Goal: Task Accomplishment & Management: Manage account settings

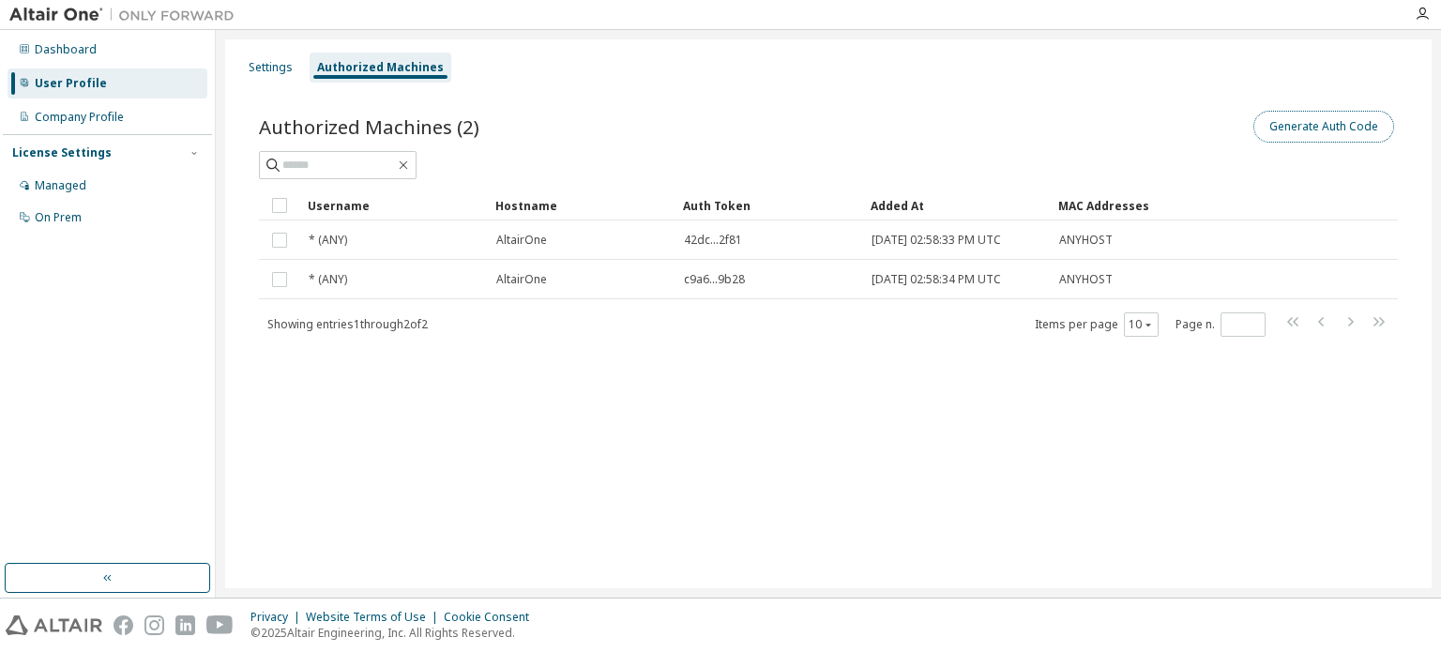
click at [1314, 129] on button "Generate Auth Code" at bounding box center [1324, 127] width 141 height 32
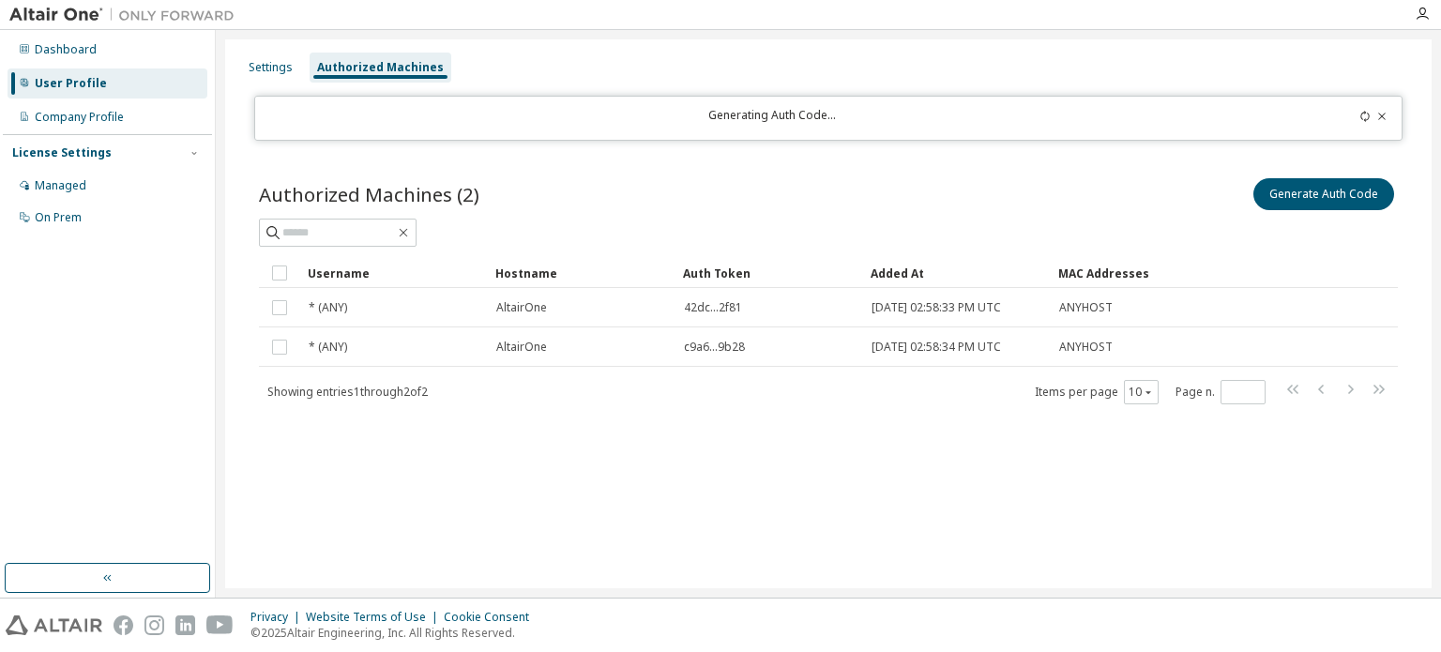
click at [1369, 112] on icon at bounding box center [1365, 116] width 11 height 11
click at [1364, 124] on div at bounding box center [1334, 118] width 113 height 21
click at [1364, 115] on icon at bounding box center [1365, 116] width 11 height 11
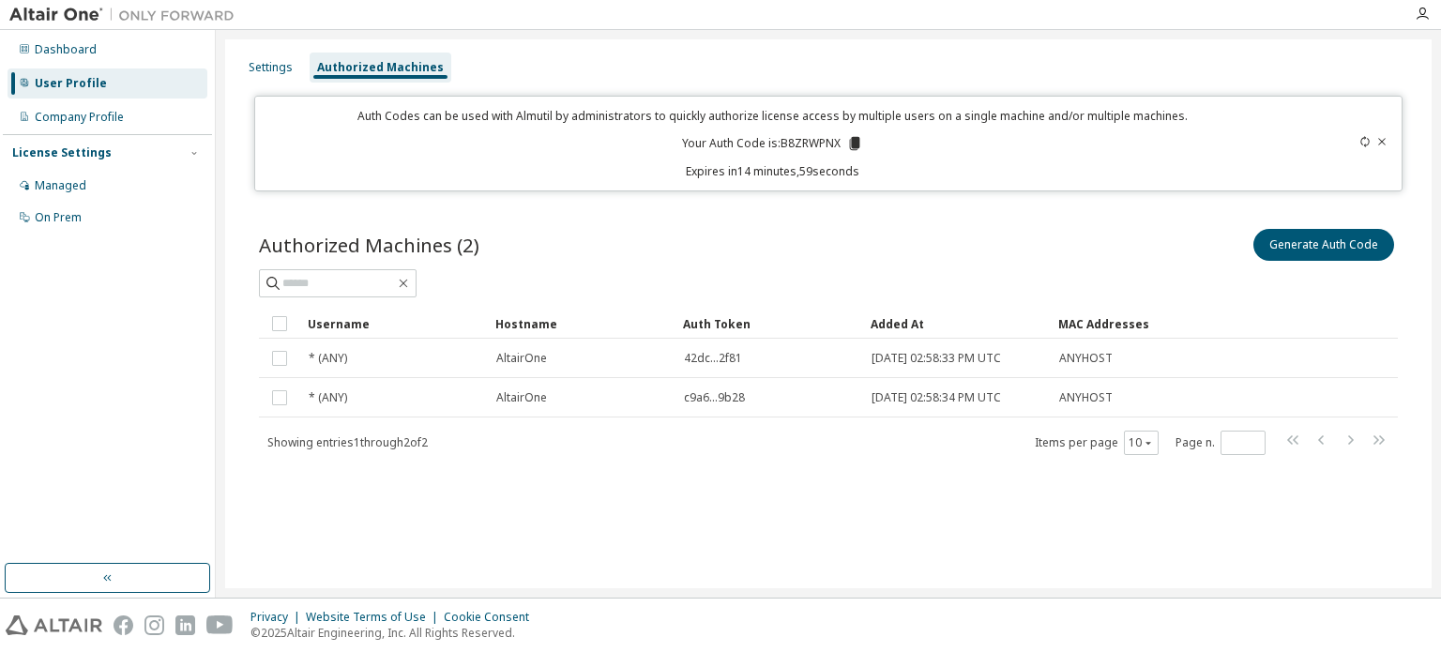
click at [857, 147] on icon at bounding box center [854, 143] width 10 height 13
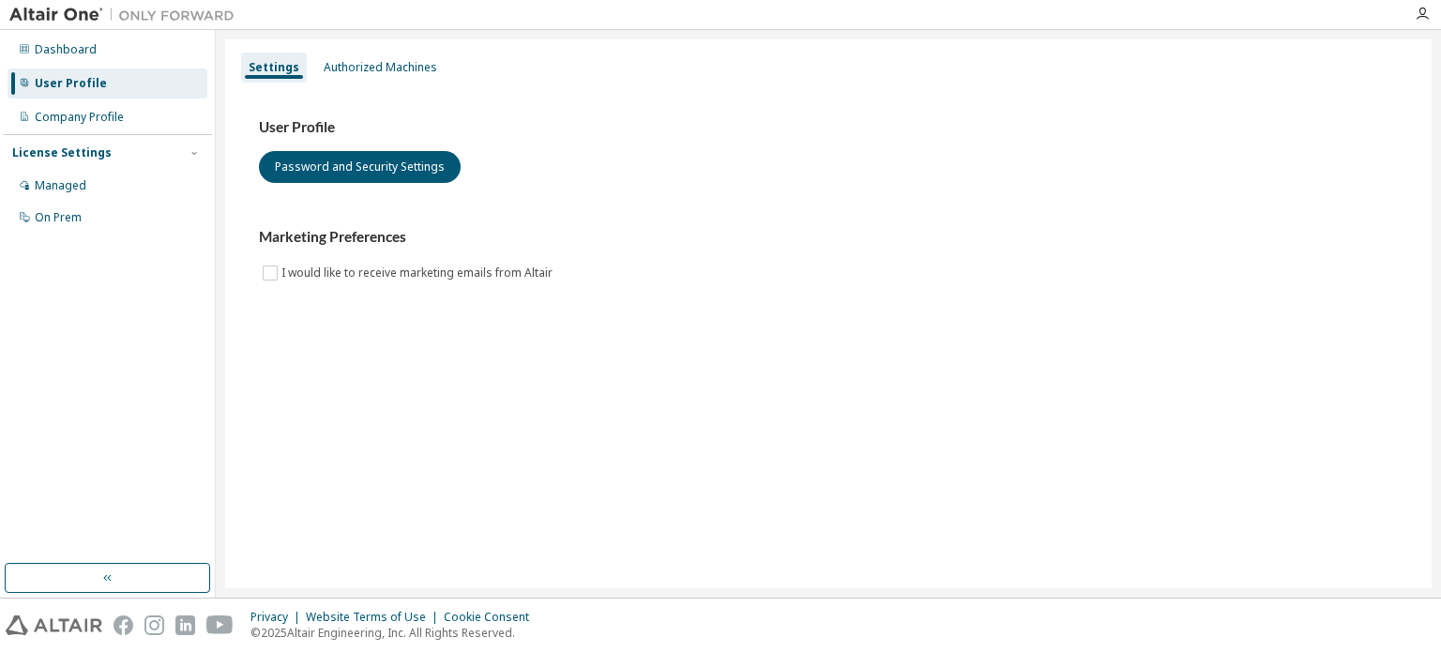
click at [381, 83] on div "Settings Authorized Machines" at bounding box center [828, 68] width 1184 height 34
click at [374, 70] on div "Authorized Machines" at bounding box center [381, 67] width 114 height 15
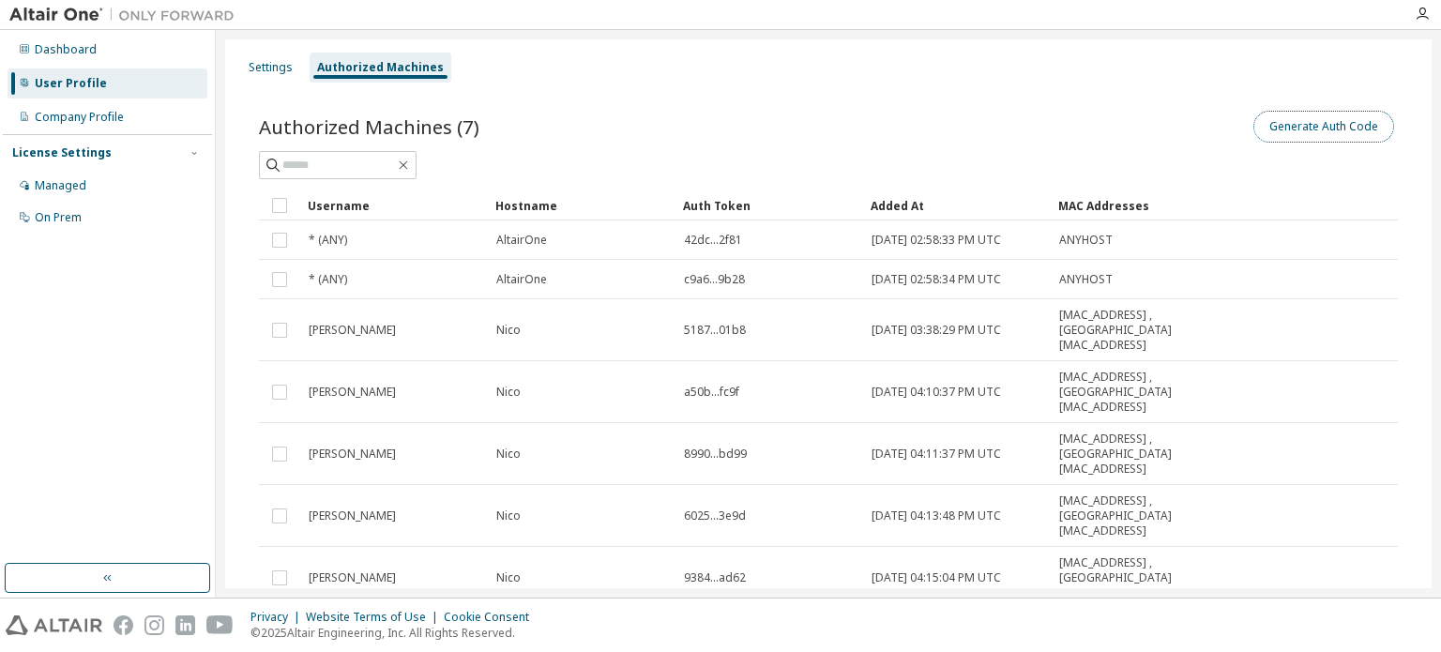
click at [1316, 135] on button "Generate Auth Code" at bounding box center [1324, 127] width 141 height 32
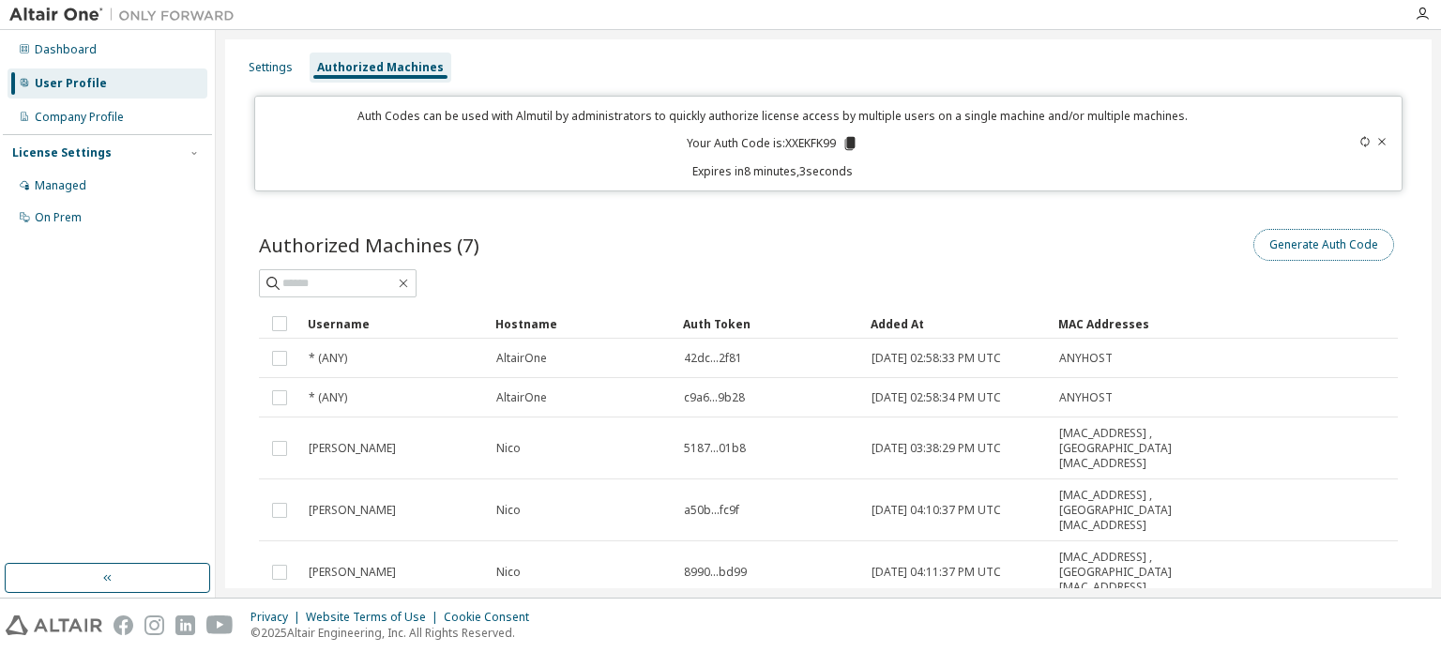
click at [1283, 237] on button "Generate Auth Code" at bounding box center [1324, 245] width 141 height 32
click at [1377, 142] on icon at bounding box center [1382, 141] width 11 height 11
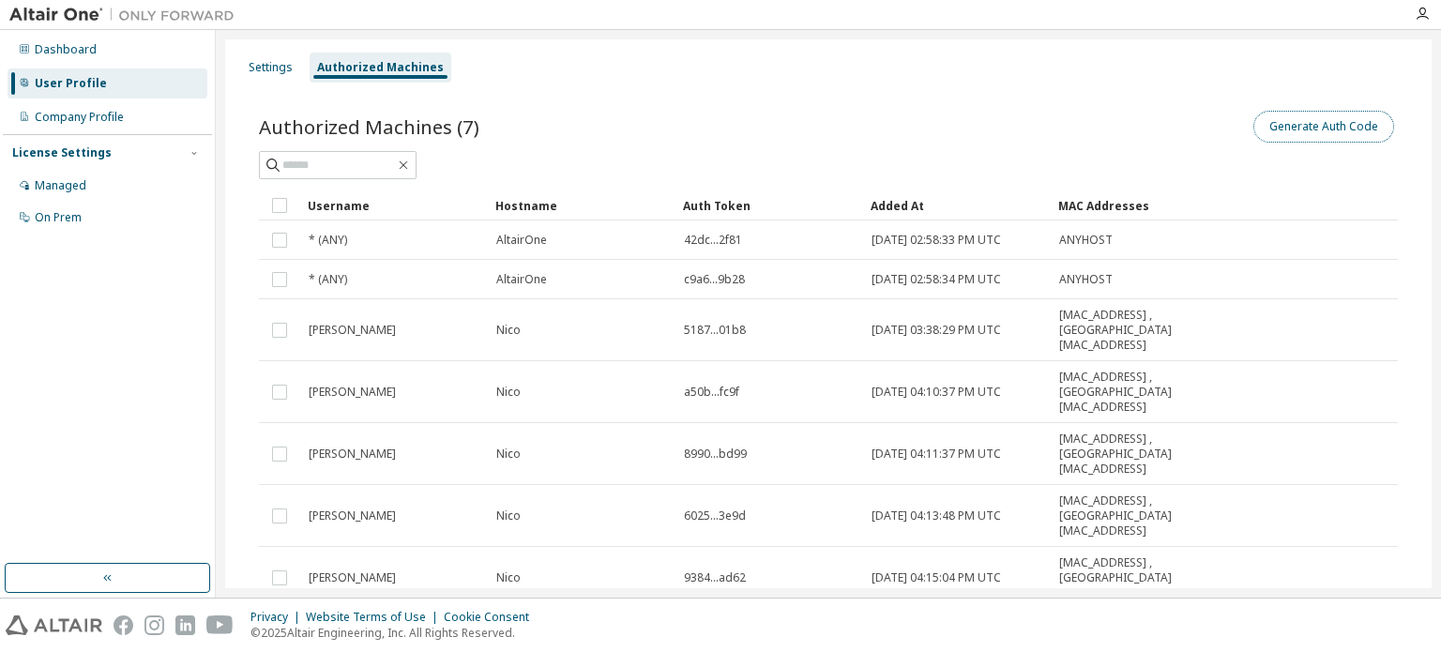
click at [1306, 134] on button "Generate Auth Code" at bounding box center [1324, 127] width 141 height 32
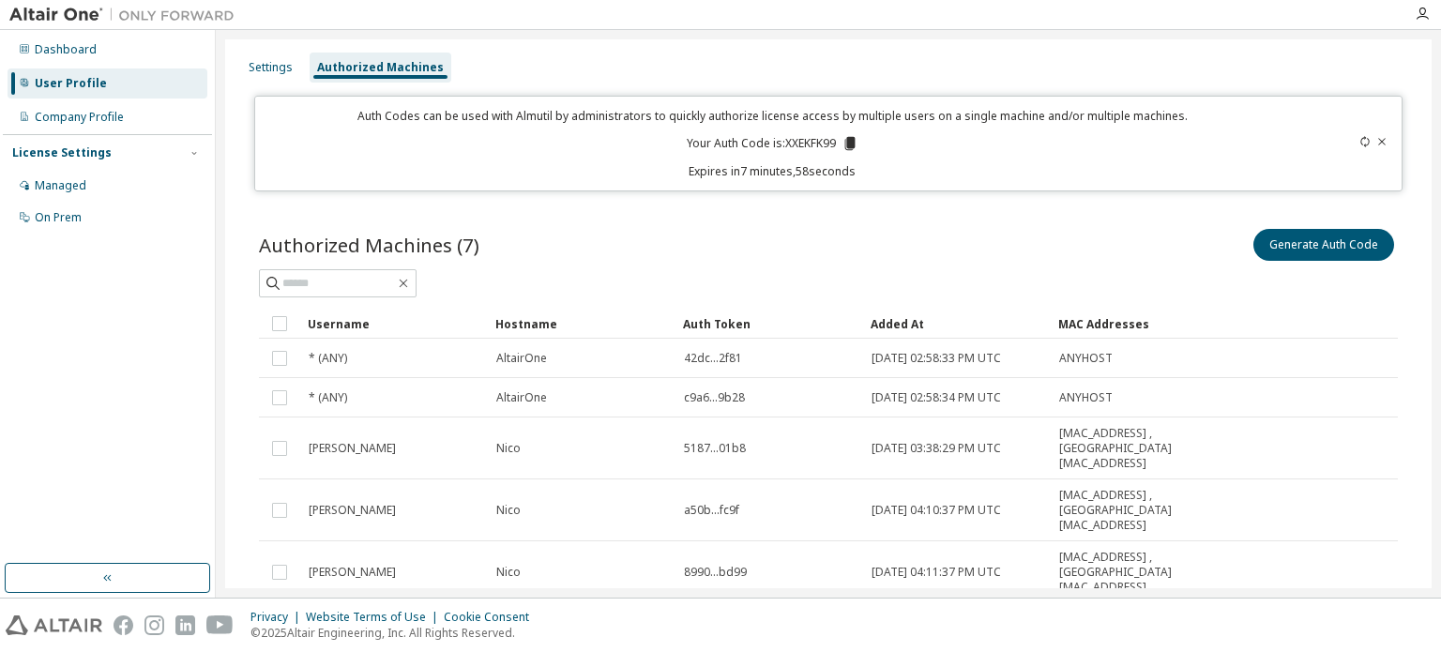
click at [843, 140] on icon at bounding box center [850, 143] width 17 height 17
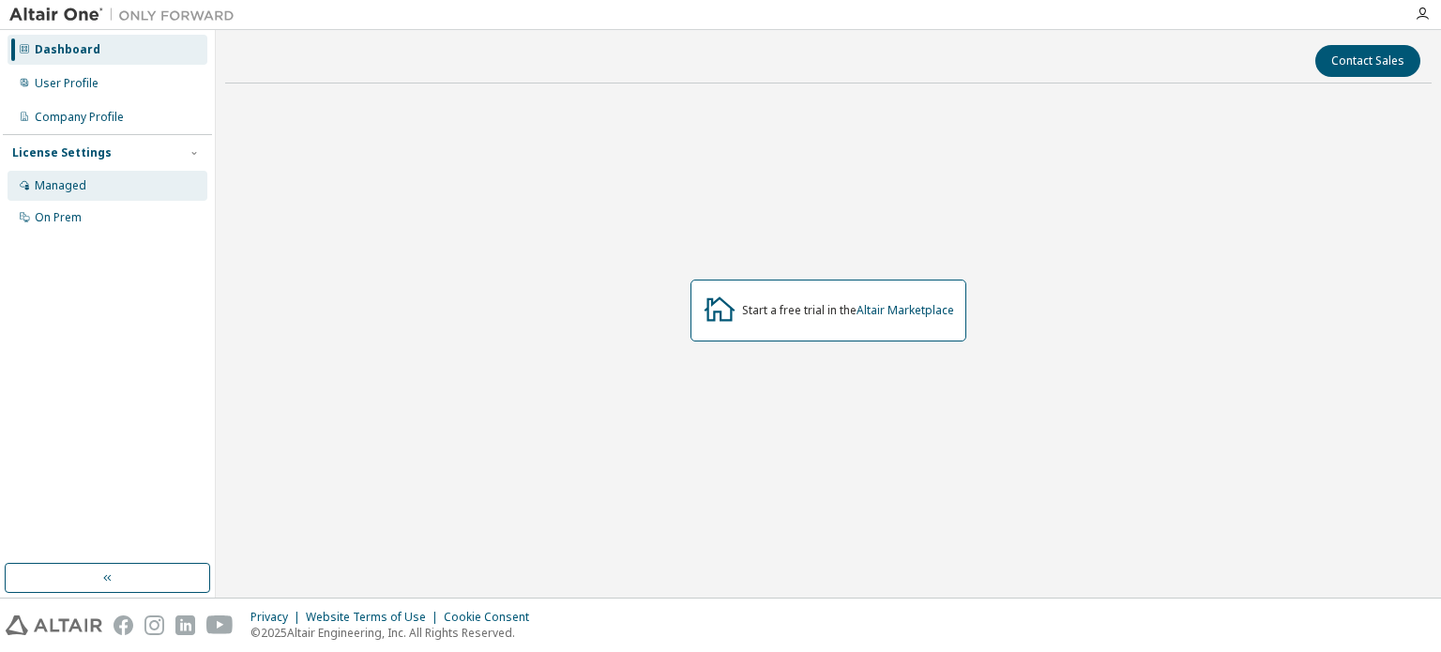
click at [101, 183] on div "Managed" at bounding box center [108, 186] width 200 height 30
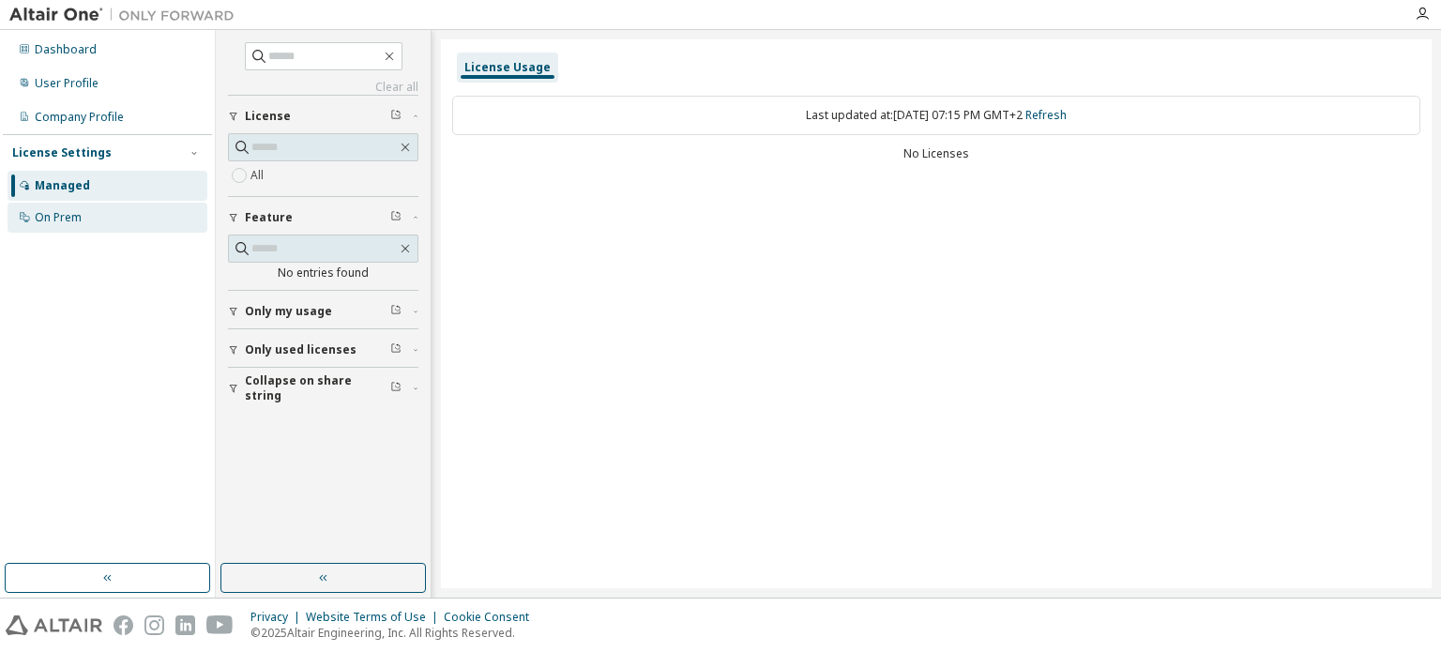
click at [102, 226] on div "On Prem" at bounding box center [108, 218] width 200 height 30
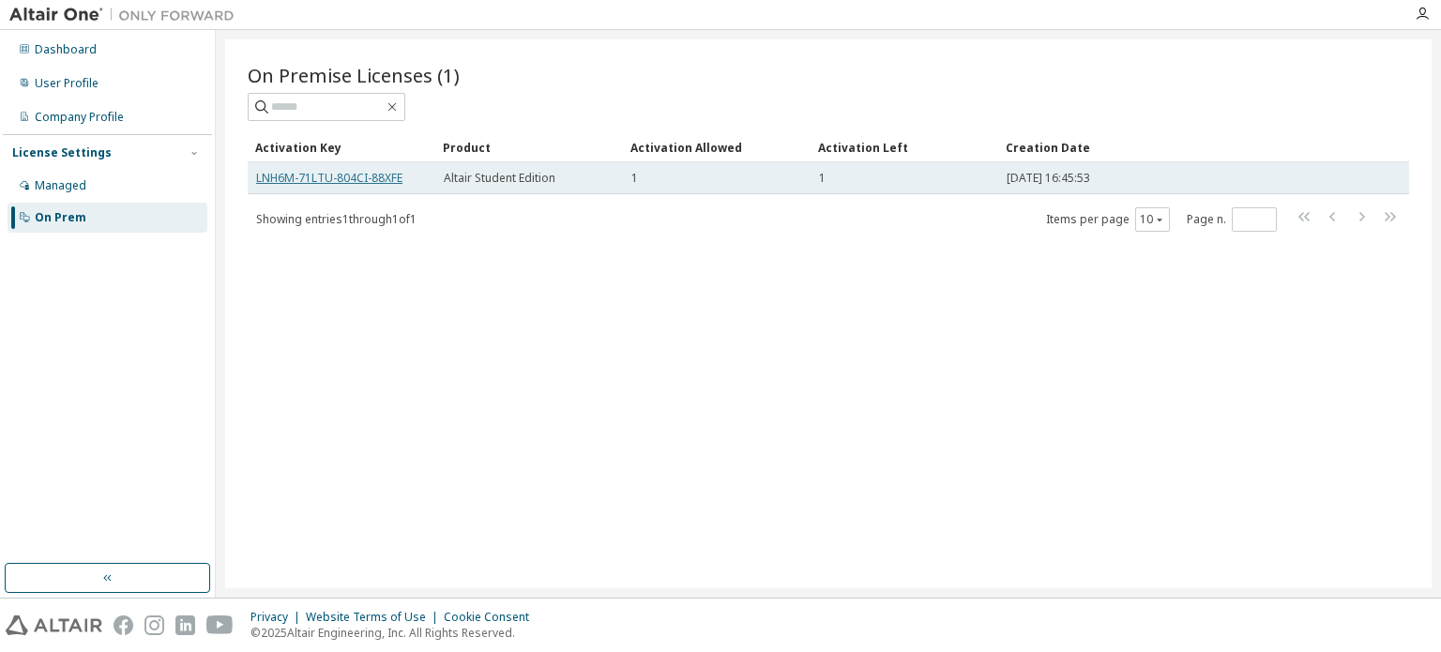
click at [387, 175] on link "LNH6M-71LTU-804CI-88XFE" at bounding box center [329, 178] width 146 height 16
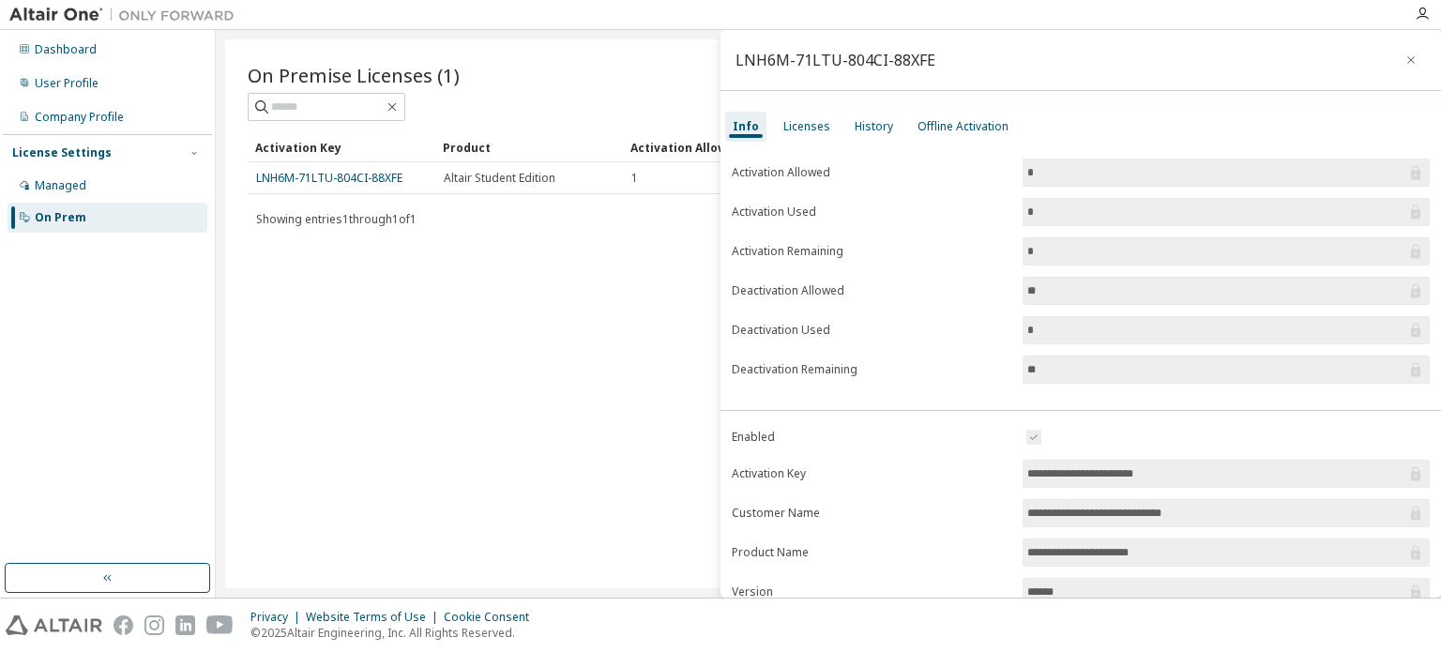
click at [533, 363] on div "On Premise Licenses (1) Clear Load Save Save As Field Operator Value Select fil…" at bounding box center [828, 313] width 1207 height 549
click at [1408, 57] on icon "button" at bounding box center [1411, 60] width 13 height 15
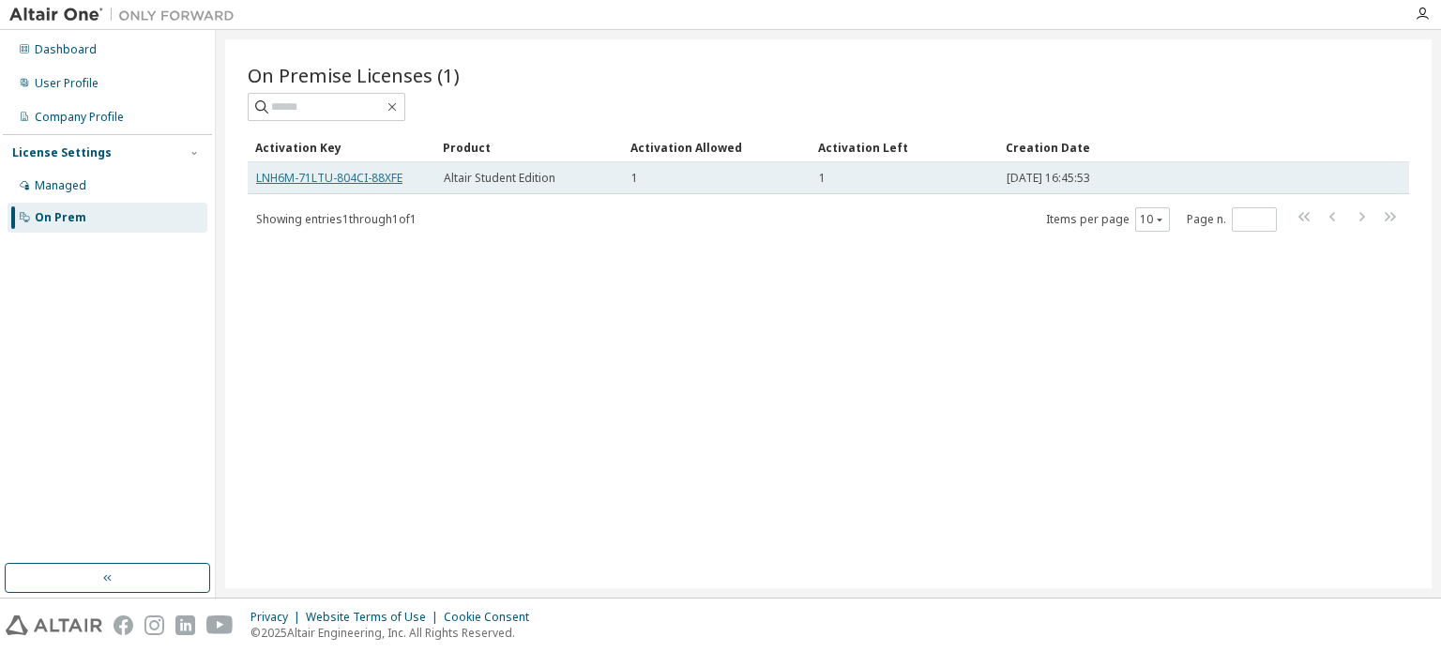
click at [400, 174] on link "LNH6M-71LTU-804CI-88XFE" at bounding box center [329, 178] width 146 height 16
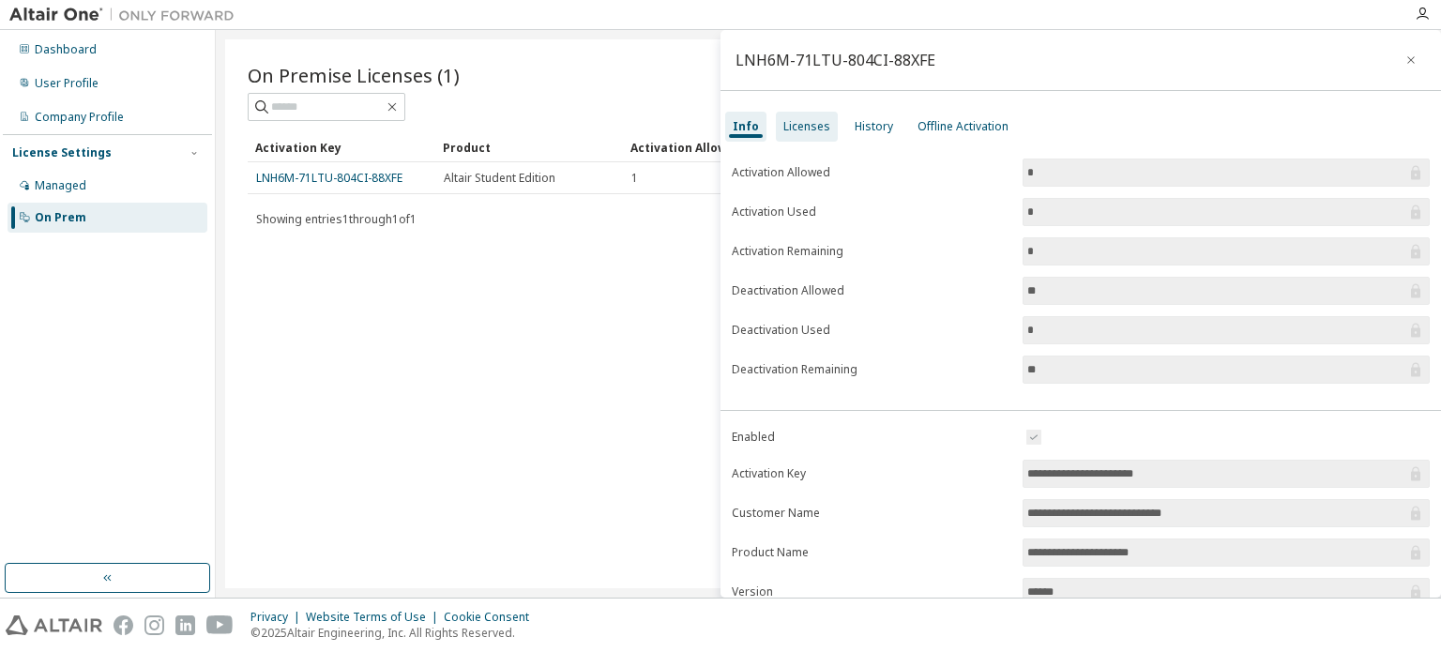
click at [802, 134] on div "Licenses" at bounding box center [807, 127] width 62 height 30
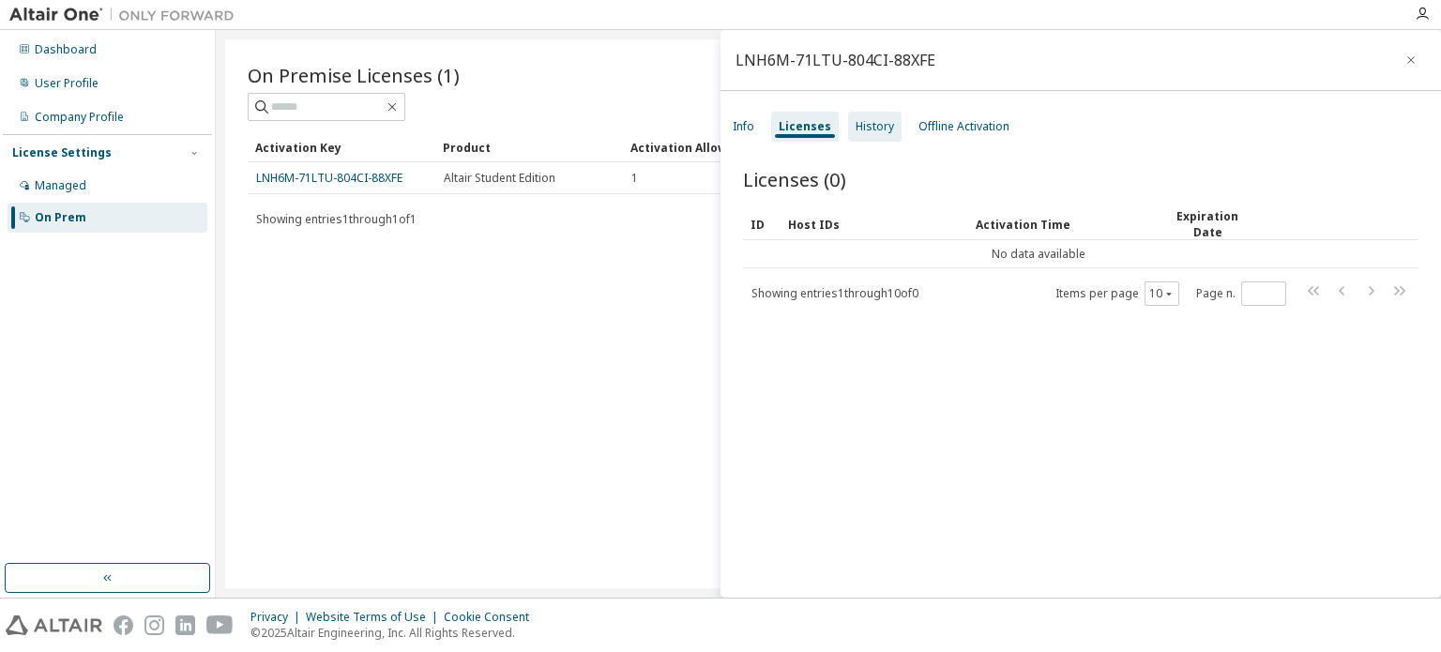
click at [856, 125] on div "History" at bounding box center [875, 126] width 38 height 15
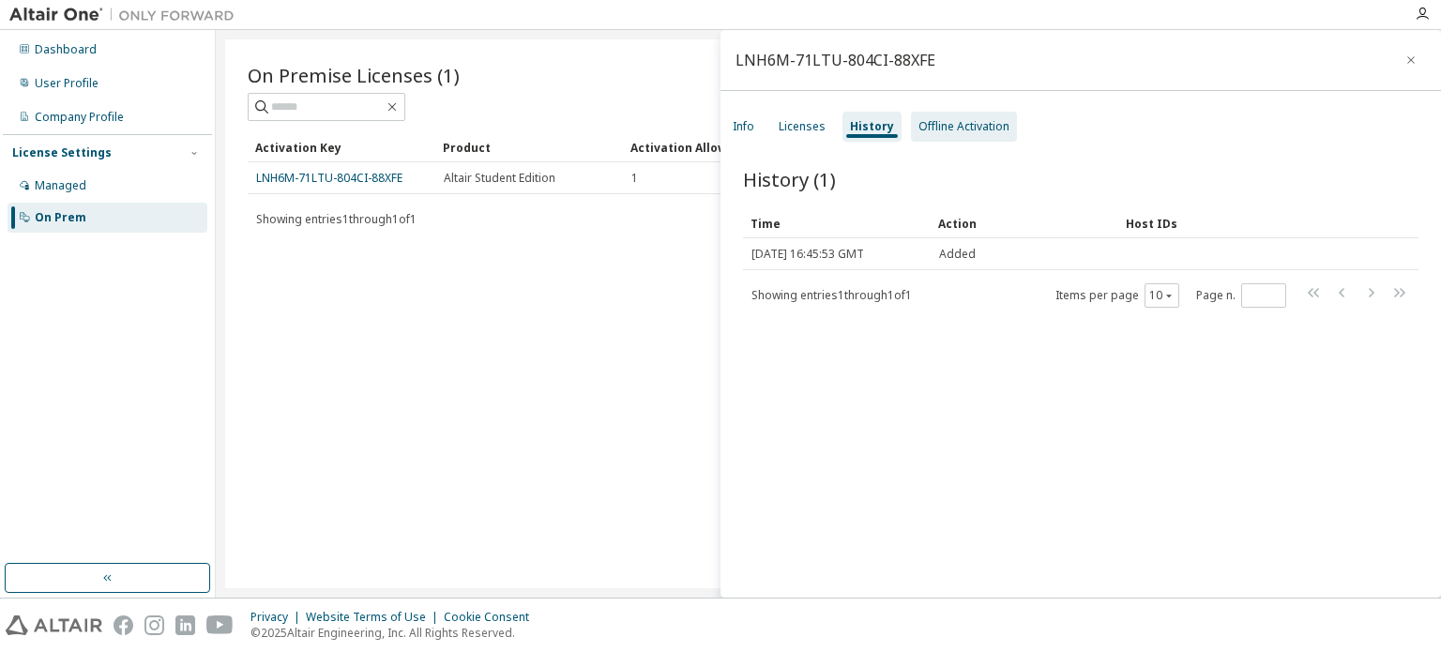
click at [940, 133] on div "Offline Activation" at bounding box center [964, 126] width 91 height 15
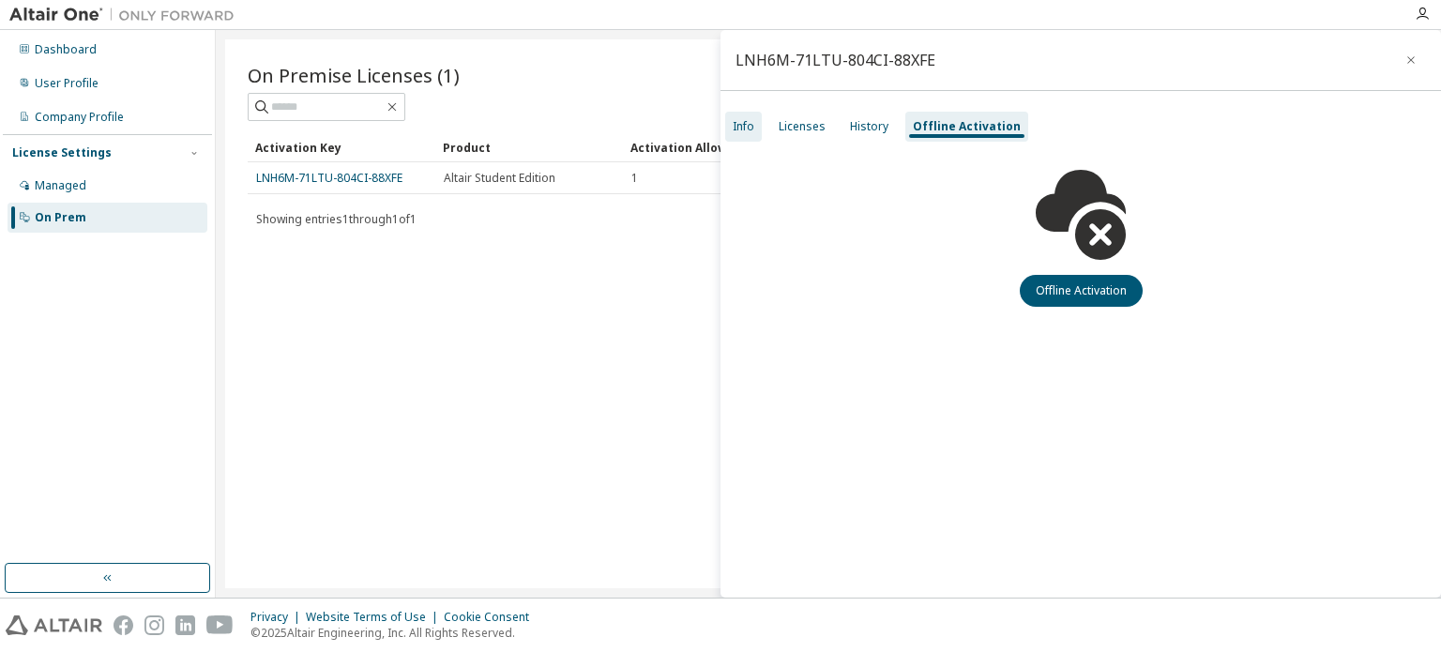
click at [736, 130] on div "Info" at bounding box center [744, 126] width 22 height 15
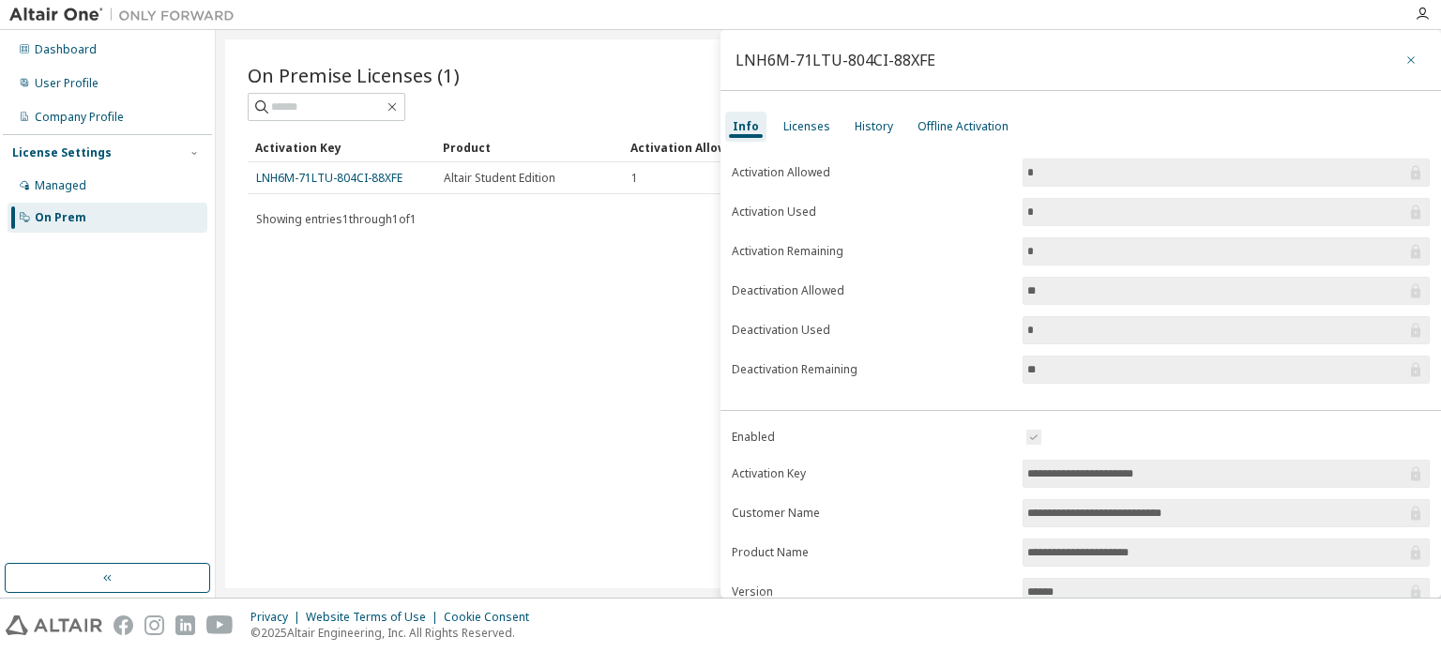
click at [1408, 60] on icon "button" at bounding box center [1412, 60] width 8 height 8
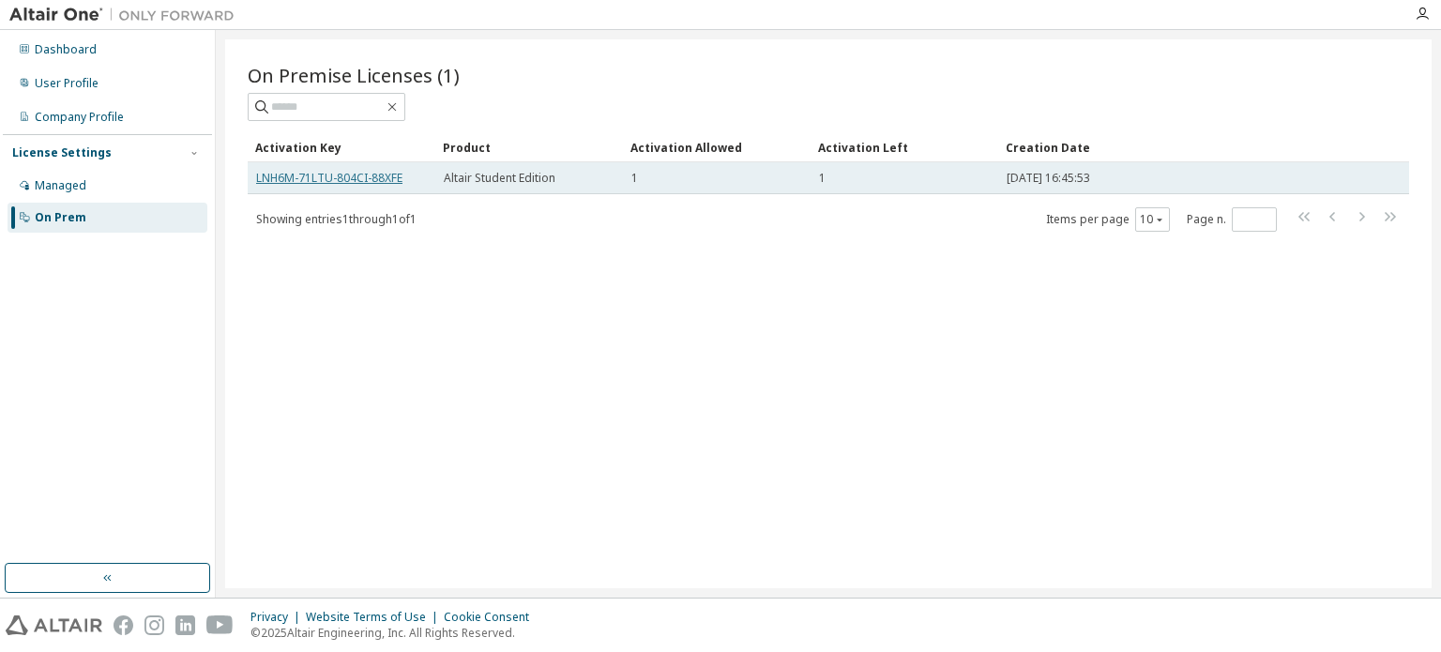
click at [388, 184] on link "LNH6M-71LTU-804CI-88XFE" at bounding box center [329, 178] width 146 height 16
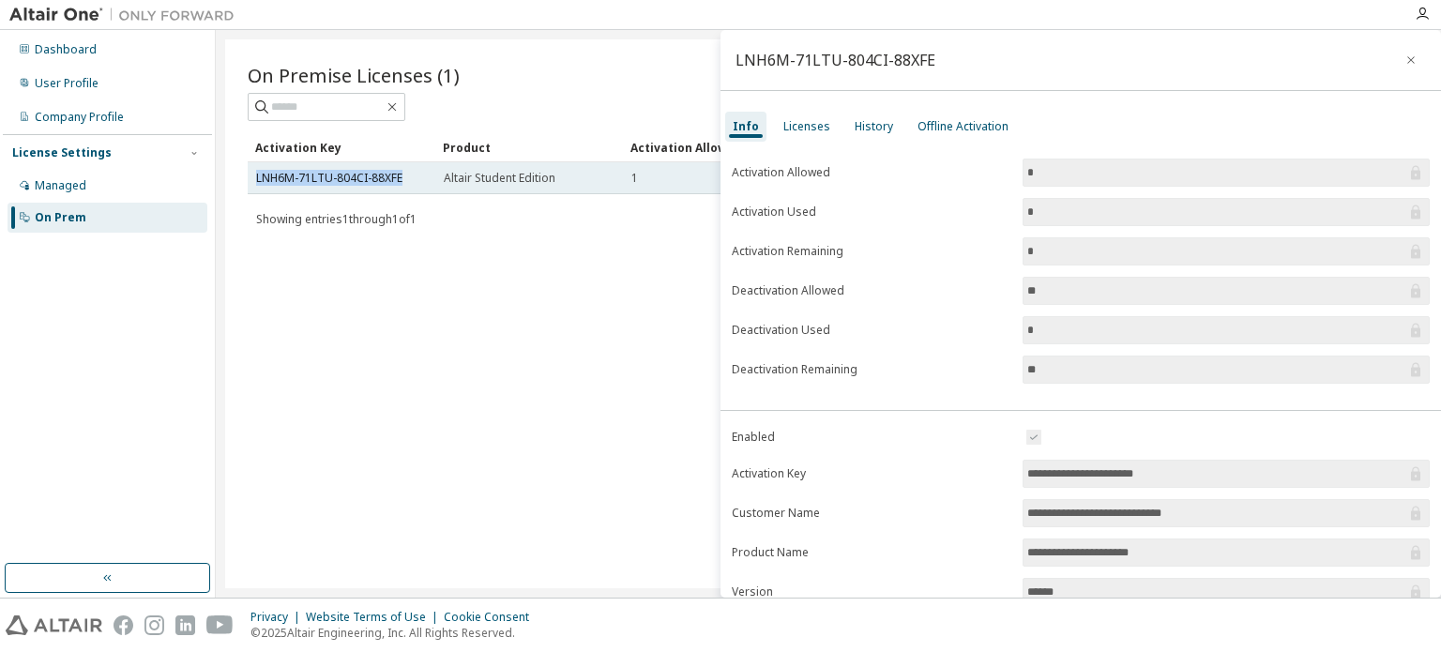
drag, startPoint x: 419, startPoint y: 184, endPoint x: 252, endPoint y: 183, distance: 167.0
click at [252, 183] on td "LNH6M-71LTU-804CI-88XFE" at bounding box center [342, 178] width 188 height 32
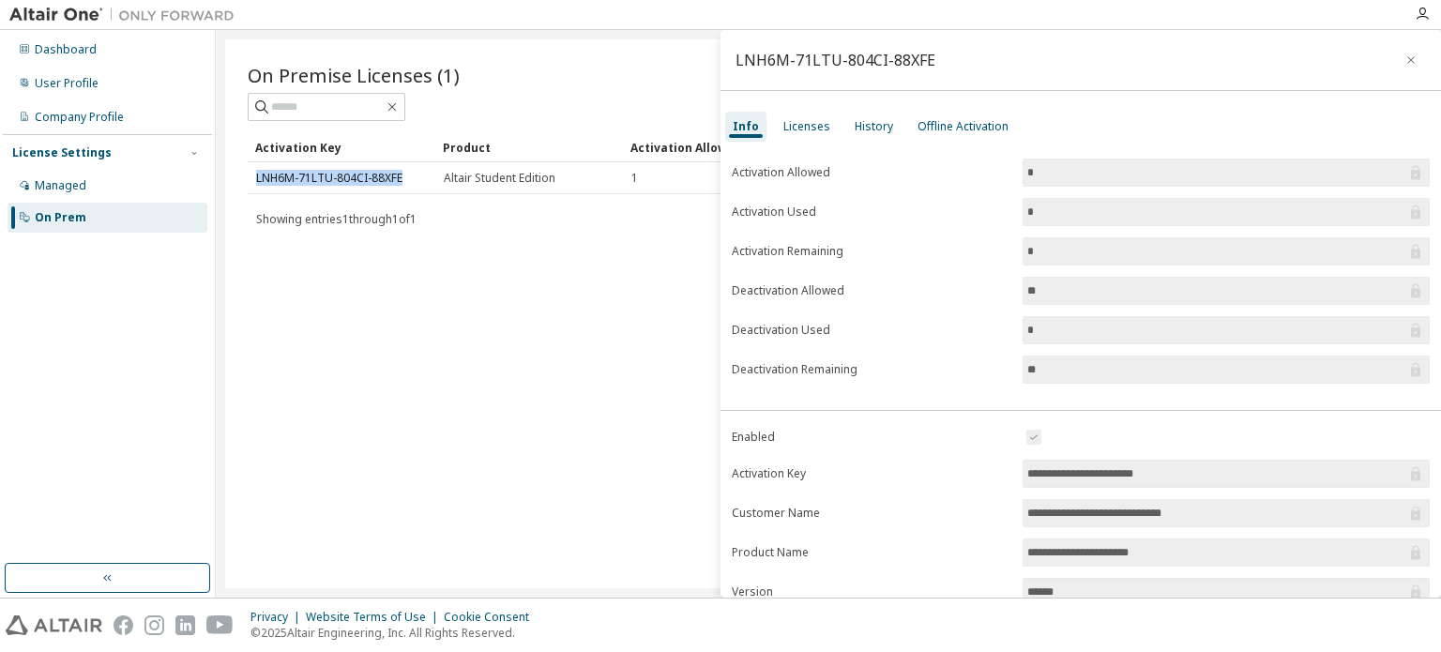
copy link "LNH6M-71LTU-804CI-88XFE"
click at [1408, 63] on icon "button" at bounding box center [1411, 60] width 13 height 15
